Goal: Task Accomplishment & Management: Use online tool/utility

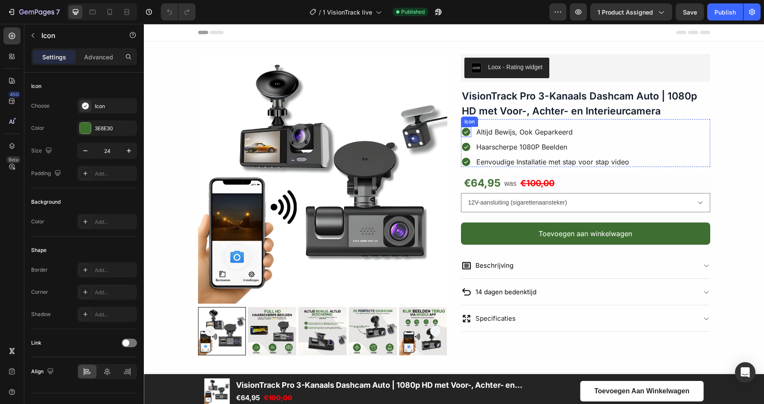
click at [463, 131] on icon at bounding box center [466, 132] width 9 height 9
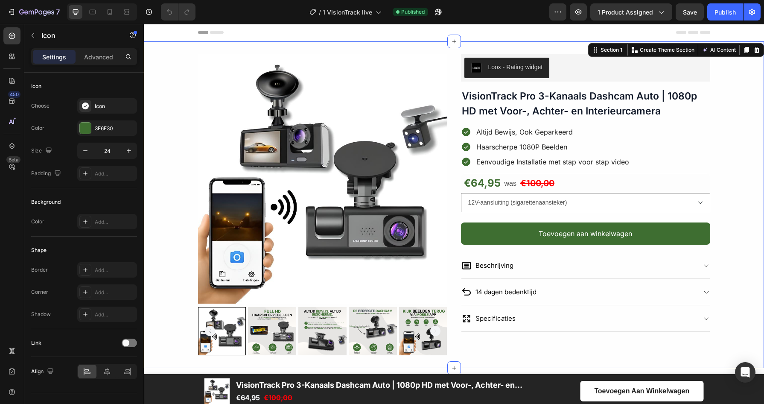
click at [735, 140] on div "Product Images Loox - Rating widget Loox VisionTrack Pro 3-Kanaals Dashcam Auto…" at bounding box center [454, 204] width 621 height 301
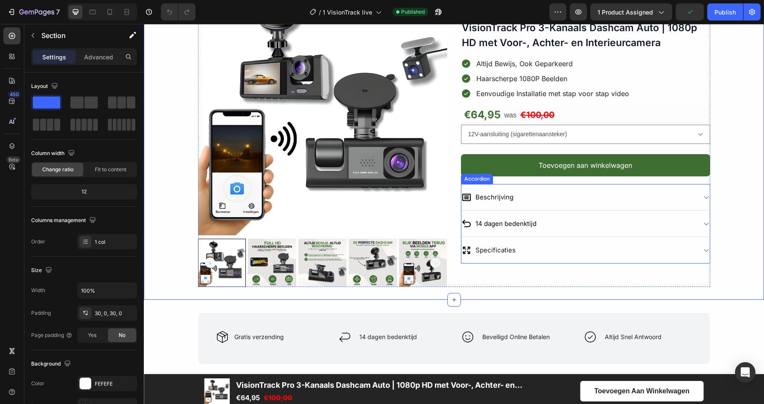
scroll to position [83, 0]
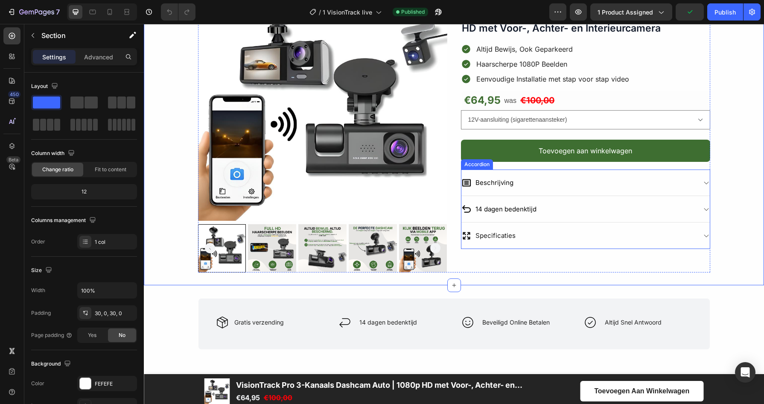
click at [539, 245] on div "Specificaties" at bounding box center [586, 235] width 249 height 26
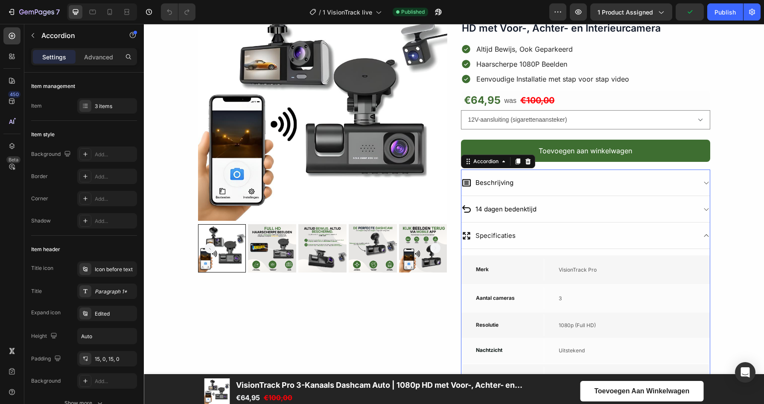
click at [547, 240] on div "Specificaties" at bounding box center [579, 235] width 235 height 13
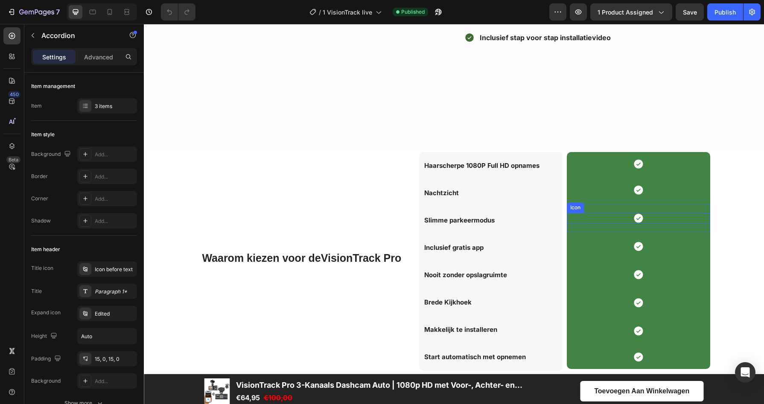
scroll to position [798, 0]
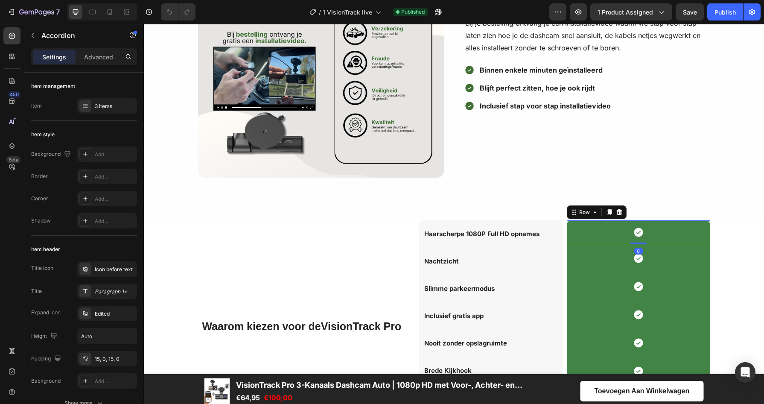
click at [587, 222] on div "Icon Row 0" at bounding box center [638, 232] width 143 height 24
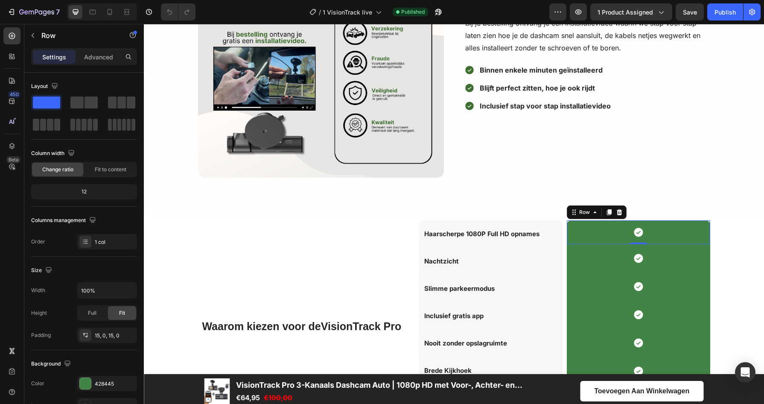
click at [578, 220] on div "Icon Row 0" at bounding box center [638, 232] width 143 height 24
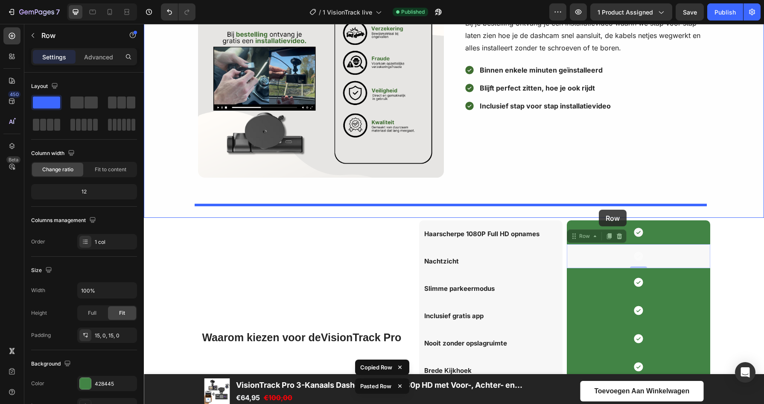
drag, startPoint x: 599, startPoint y: 249, endPoint x: 599, endPoint y: 210, distance: 39.7
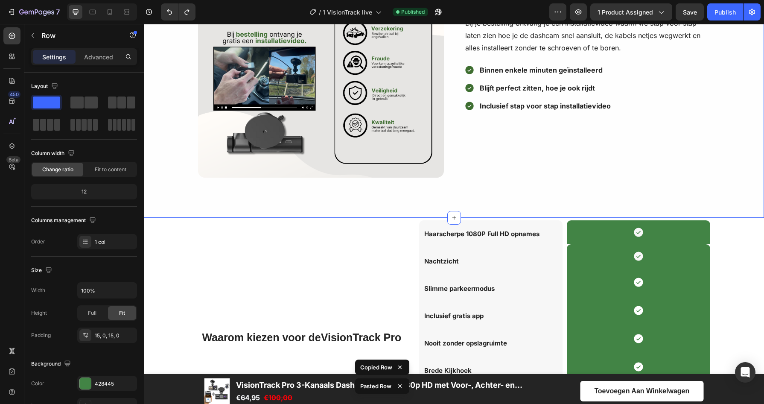
click at [603, 213] on div "Image Installatie zonder schroeven Text Block Bij je bestelling ontvang je een …" at bounding box center [454, 68] width 621 height 299
click at [589, 223] on div "Icon Row" at bounding box center [638, 232] width 143 height 24
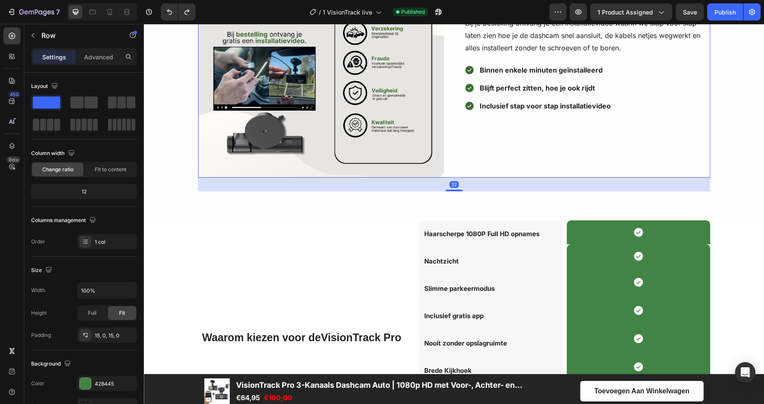
click at [587, 168] on div "Installatie zonder schroeven Text Block Bij je bestelling ontvang je een instal…" at bounding box center [588, 55] width 246 height 246
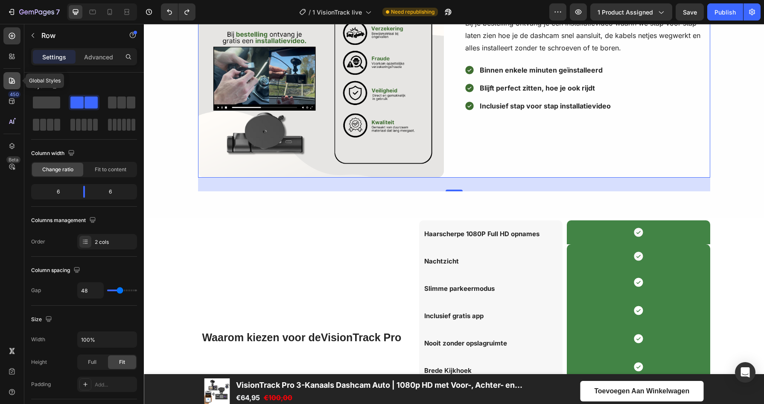
click at [14, 83] on icon at bounding box center [12, 81] width 6 height 6
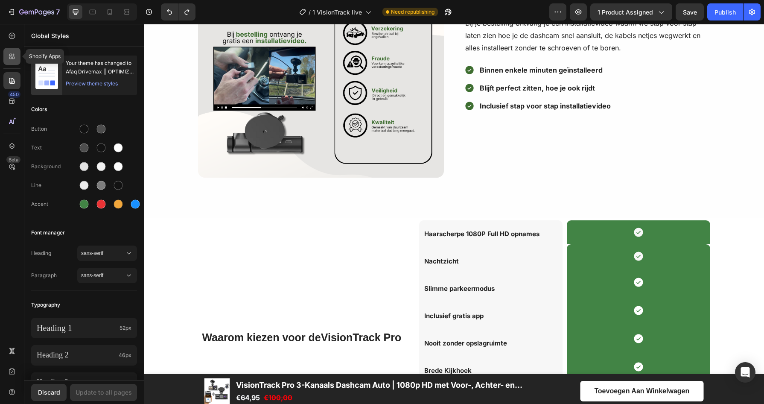
click at [12, 61] on div at bounding box center [11, 56] width 17 height 17
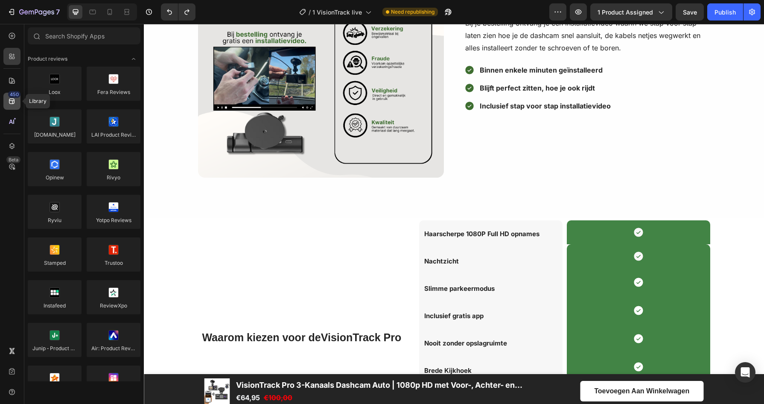
click at [11, 97] on div "450" at bounding box center [14, 94] width 12 height 7
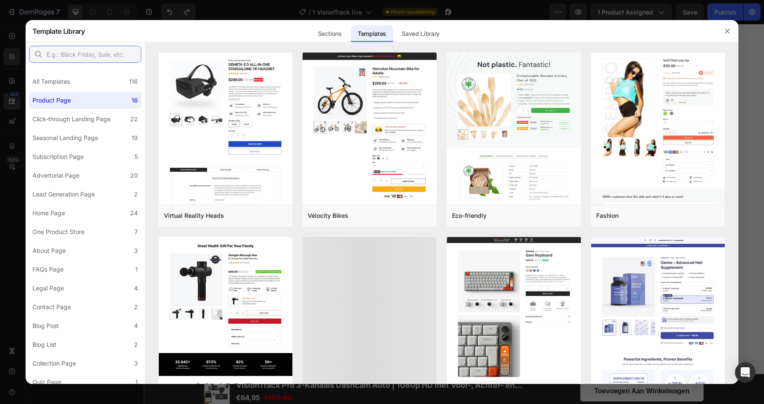
click at [116, 60] on input "text" at bounding box center [85, 54] width 112 height 17
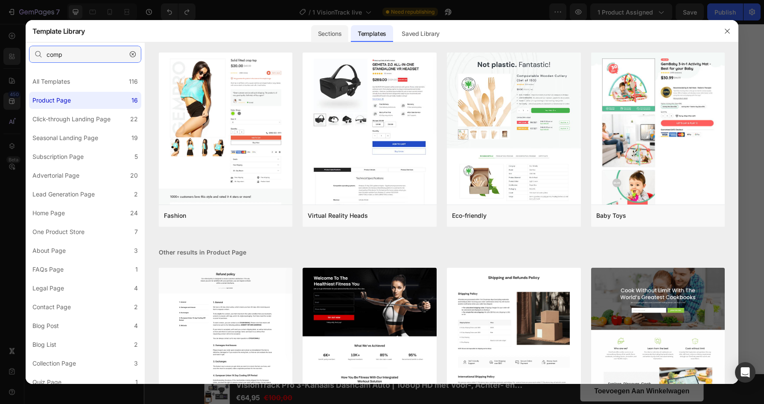
type input "comp"
click at [319, 35] on div "Sections" at bounding box center [329, 33] width 37 height 17
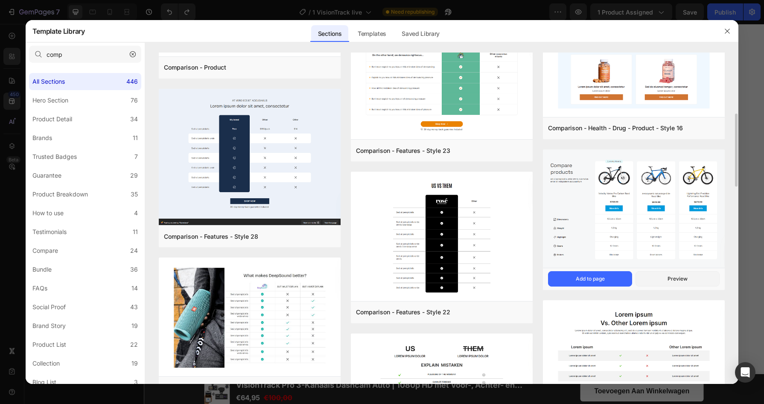
scroll to position [452, 0]
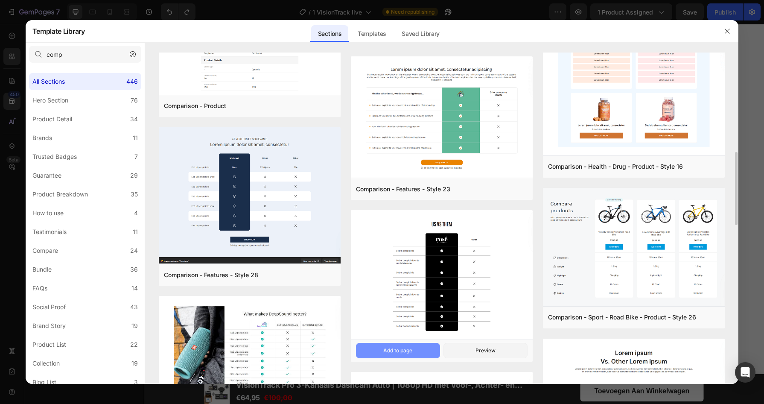
click at [0, 0] on div "Add to page" at bounding box center [0, 0] width 0 height 0
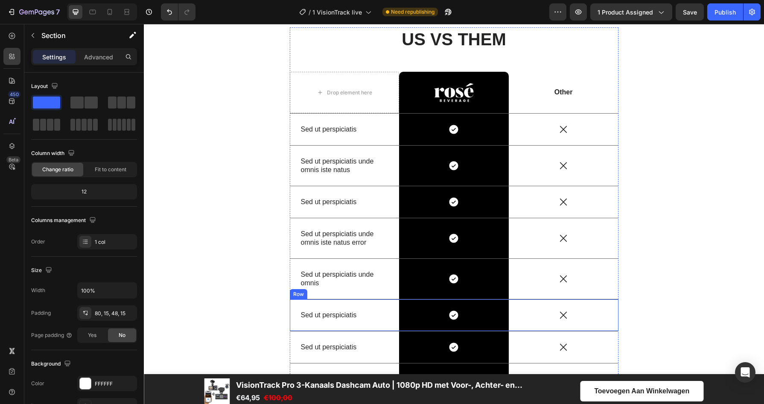
scroll to position [1855, 0]
